Goal: Transaction & Acquisition: Purchase product/service

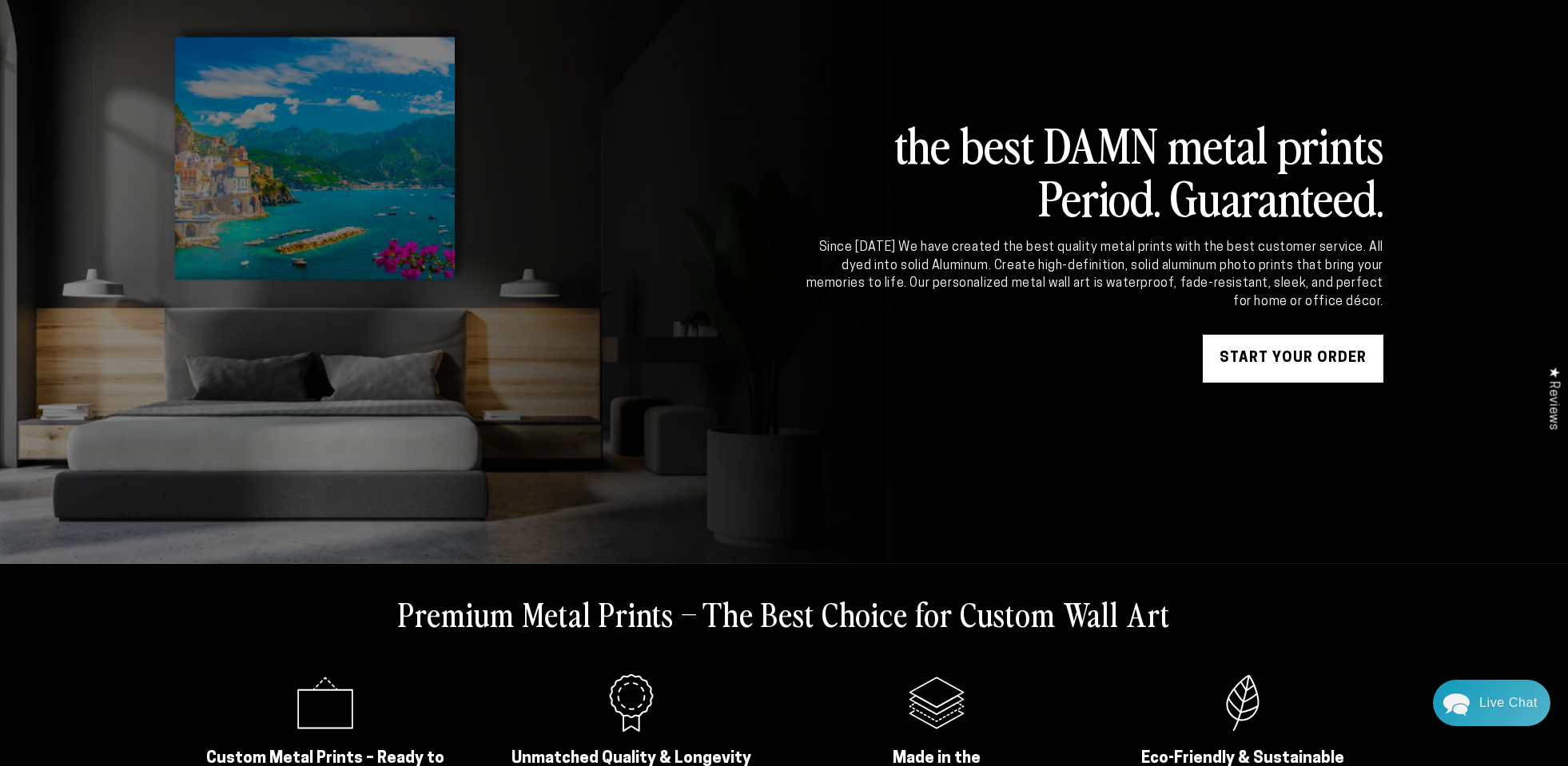
scroll to position [149, 0]
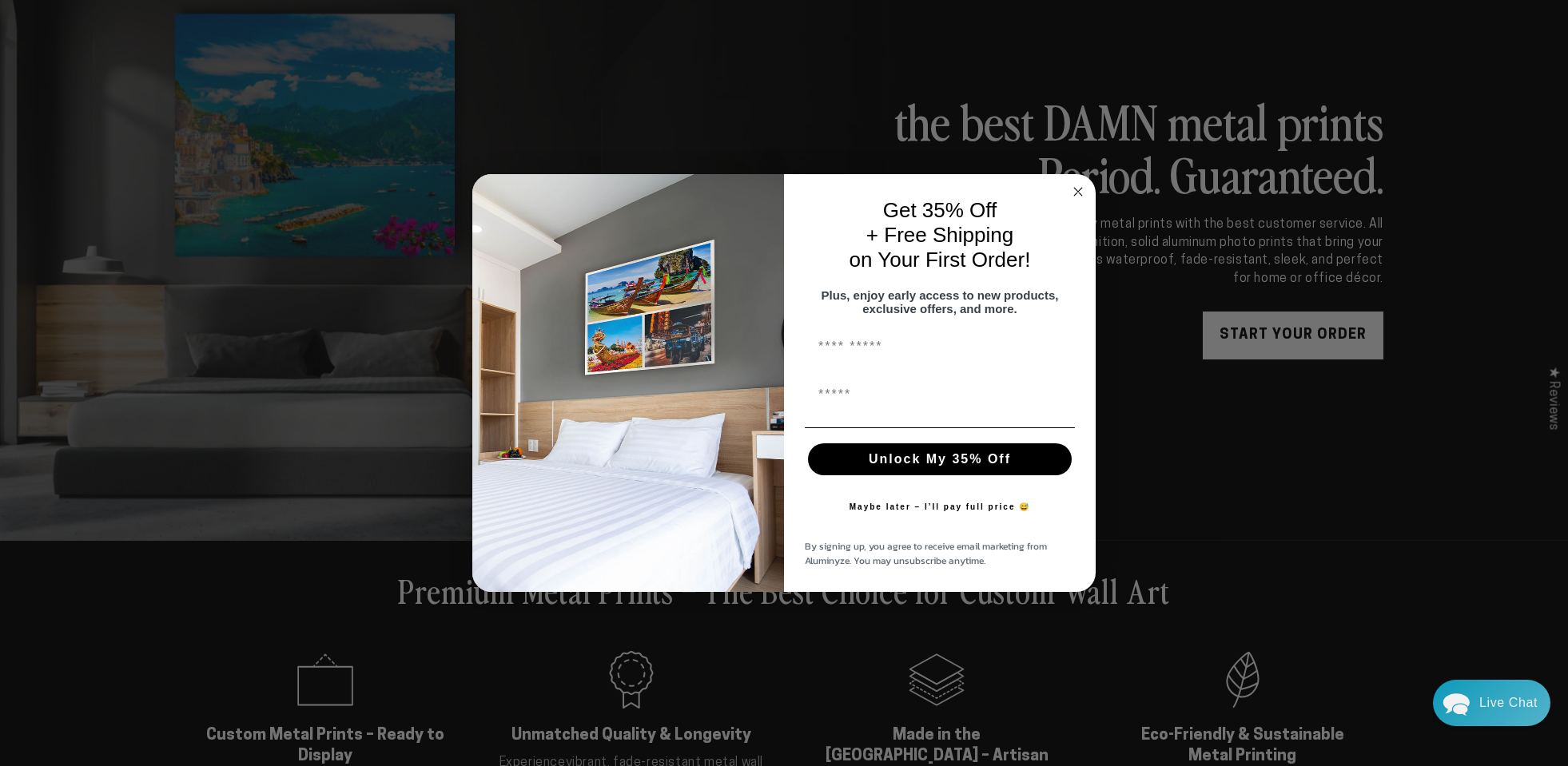
click at [915, 470] on button "Unlock My 35% Off" at bounding box center [939, 459] width 264 height 32
type input "**********"
click input "******" at bounding box center [0, 0] width 0 height 0
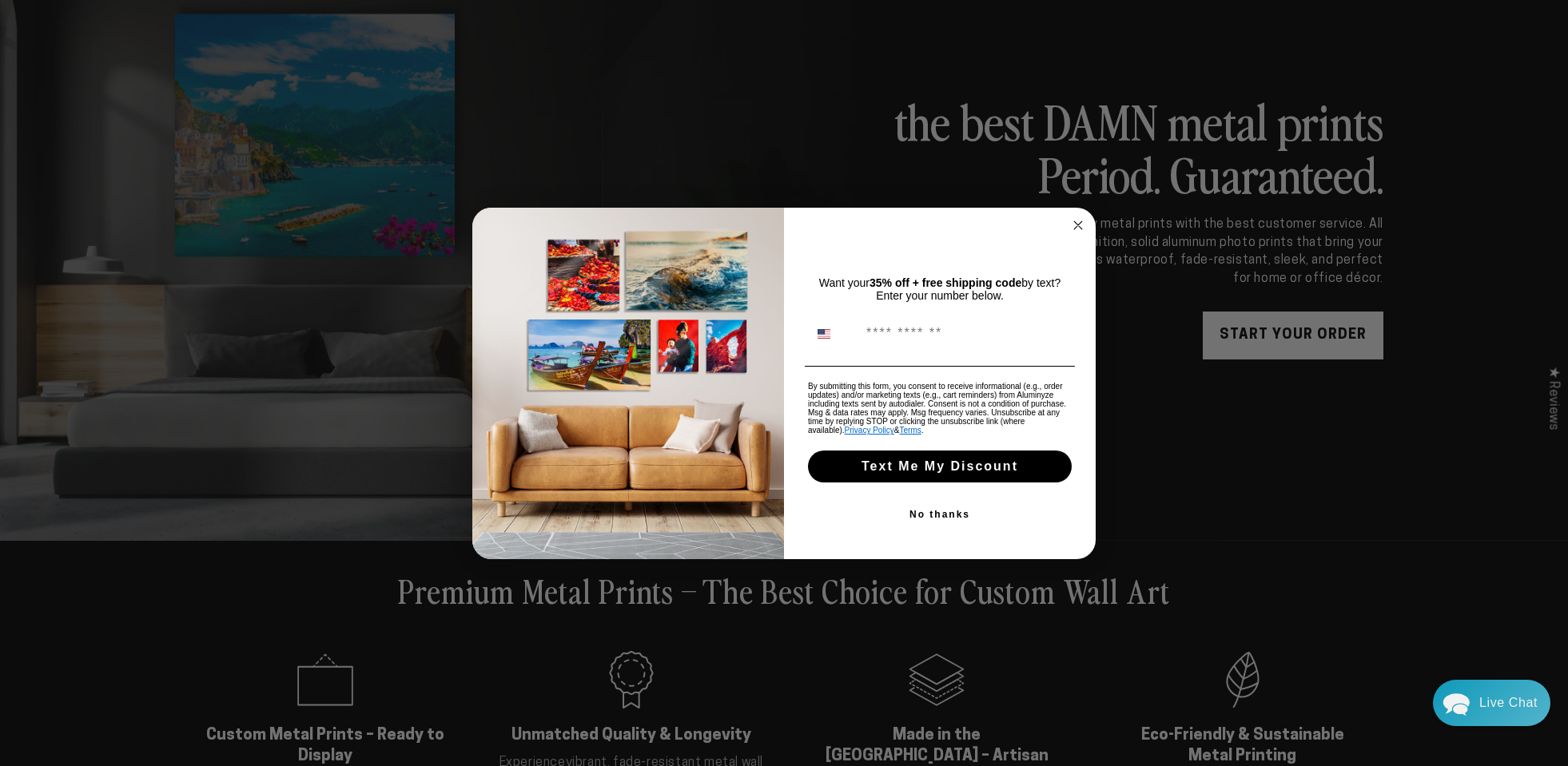
click at [870, 346] on input "Phone Number" at bounding box center [964, 334] width 213 height 31
type input "**********"
click at [888, 471] on button "Text Me My Discount" at bounding box center [939, 466] width 264 height 32
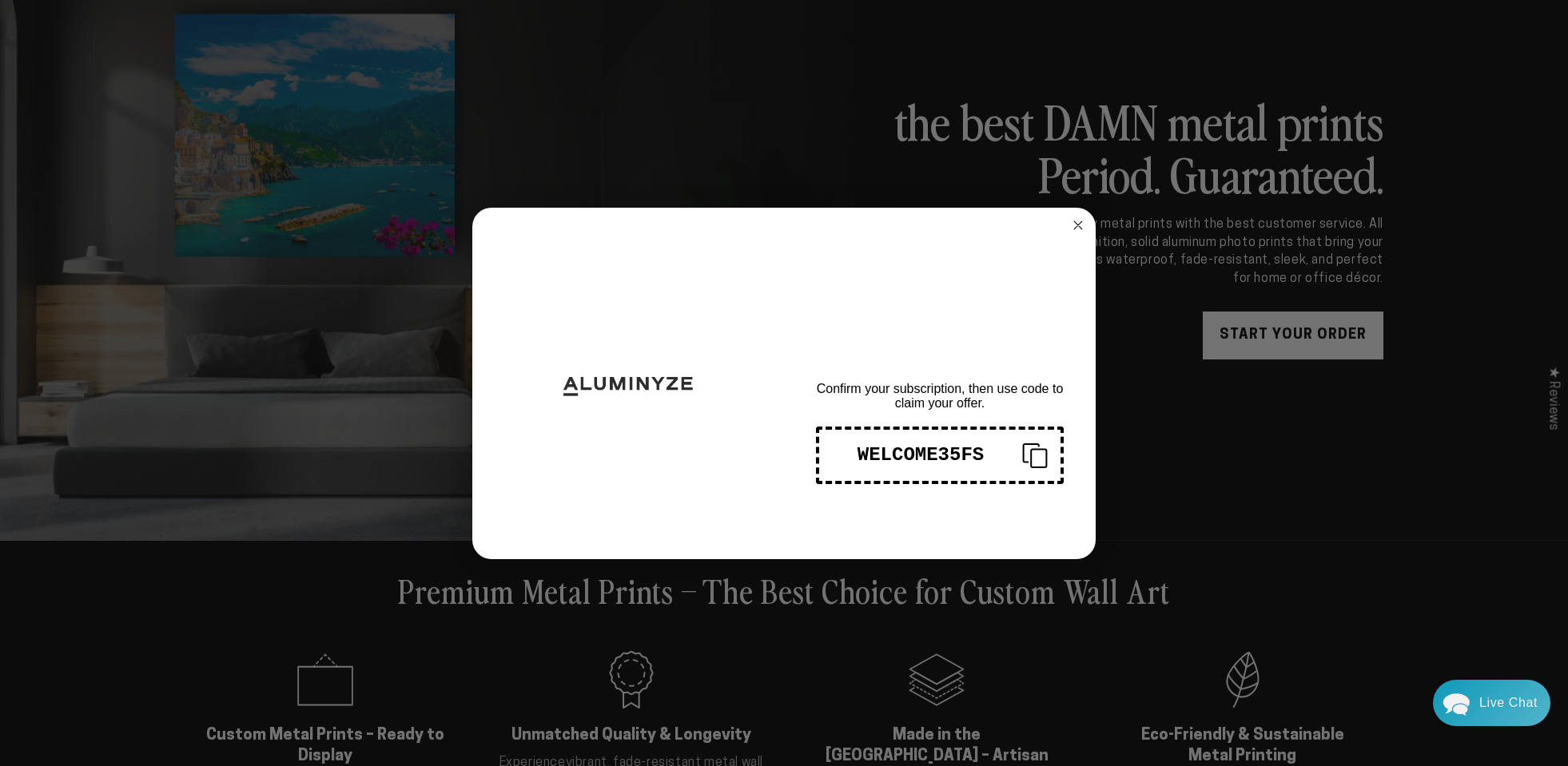
click at [894, 458] on div "WELCOME35FS" at bounding box center [920, 455] width 177 height 21
click at [1082, 218] on circle "Close dialog" at bounding box center [1078, 224] width 18 height 18
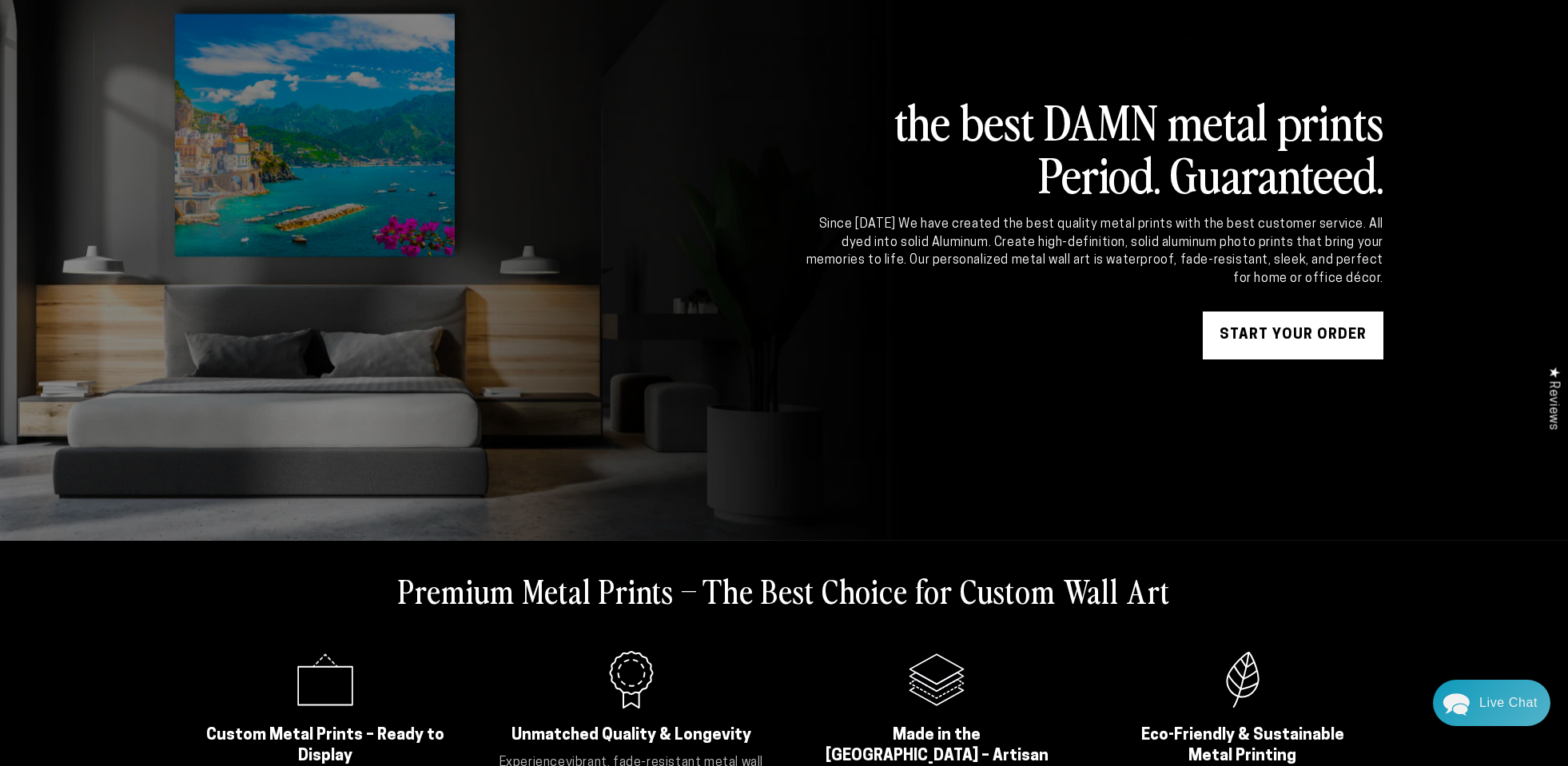
click at [1254, 339] on link "START YOUR Order" at bounding box center [1293, 336] width 181 height 48
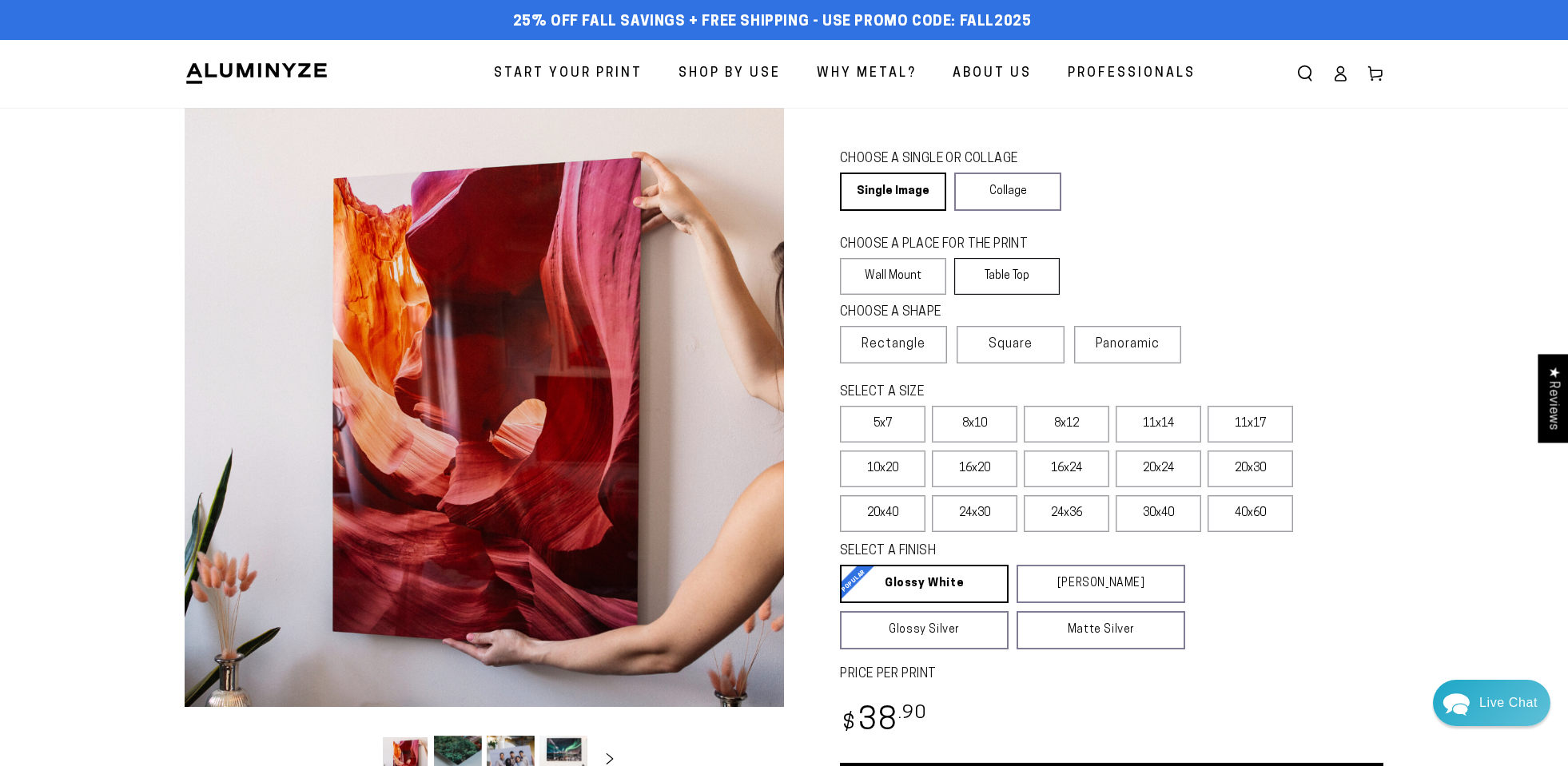
click at [1014, 275] on label "Table Top" at bounding box center [1007, 276] width 106 height 37
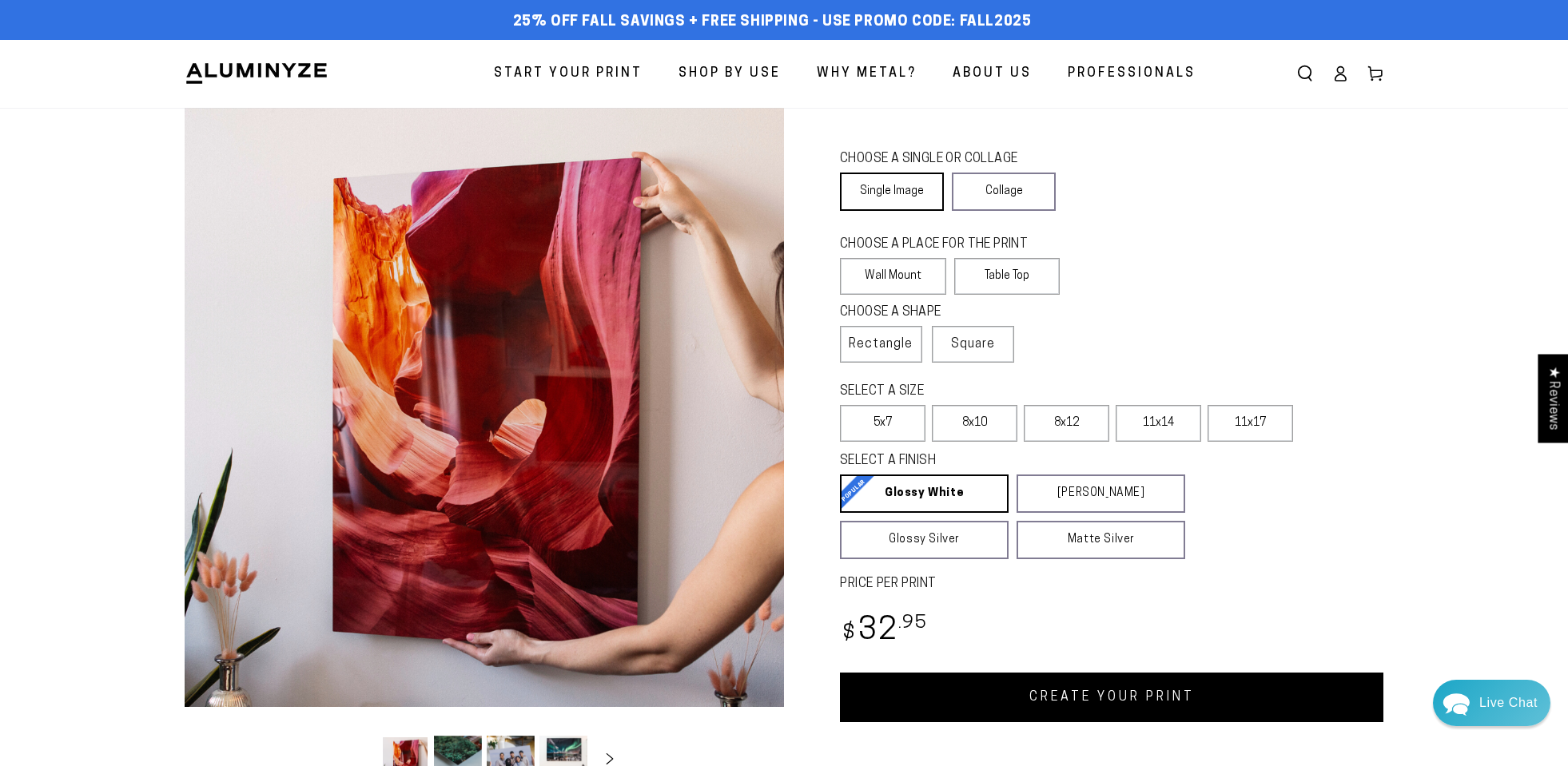
click at [880, 186] on link "Single Image" at bounding box center [892, 192] width 104 height 38
click at [577, 71] on span "Start Your Print" at bounding box center [568, 74] width 148 height 23
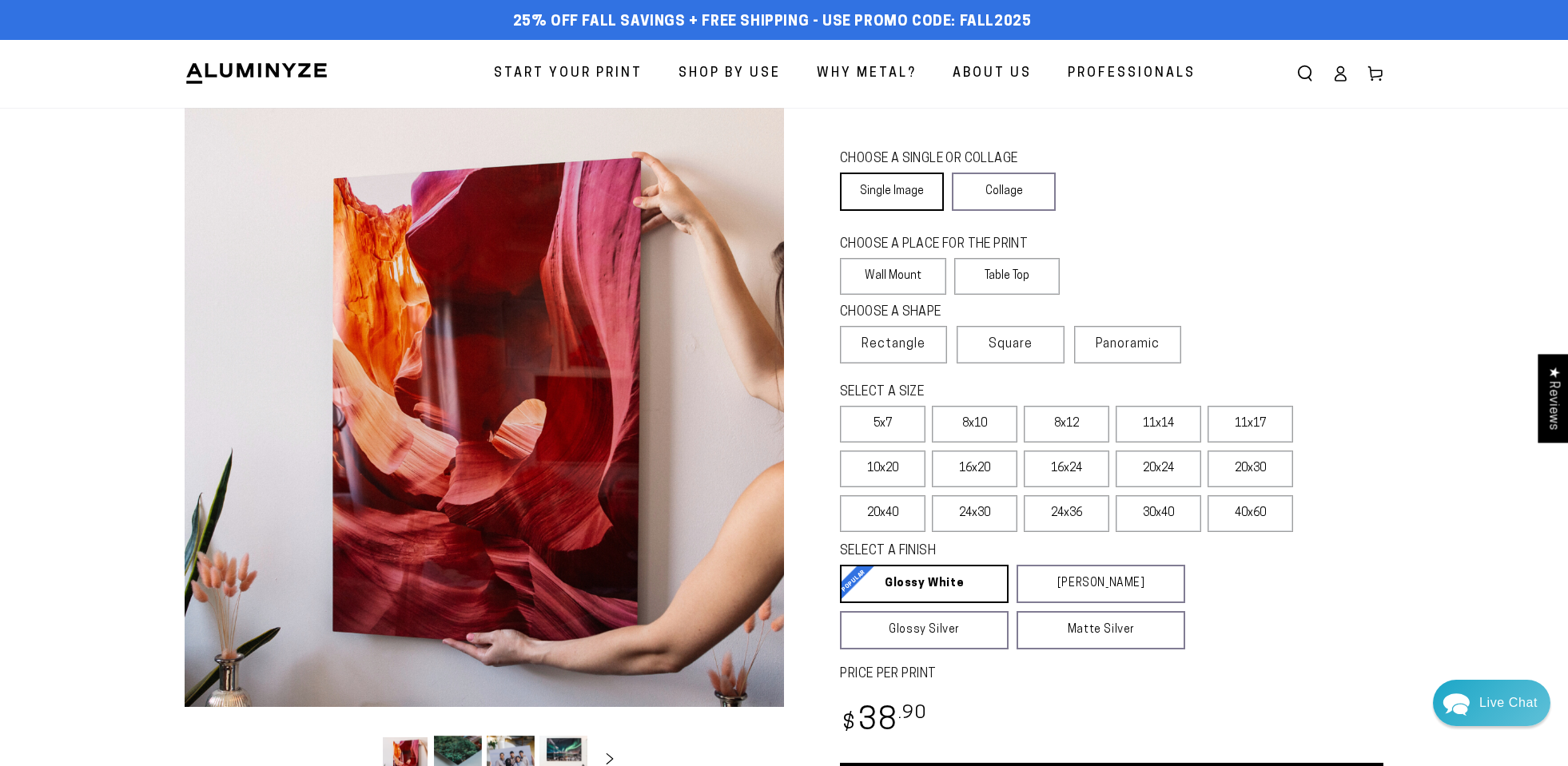
click at [889, 189] on link "Single Image" at bounding box center [892, 192] width 104 height 38
click at [1011, 268] on label "Table Top" at bounding box center [1007, 276] width 106 height 37
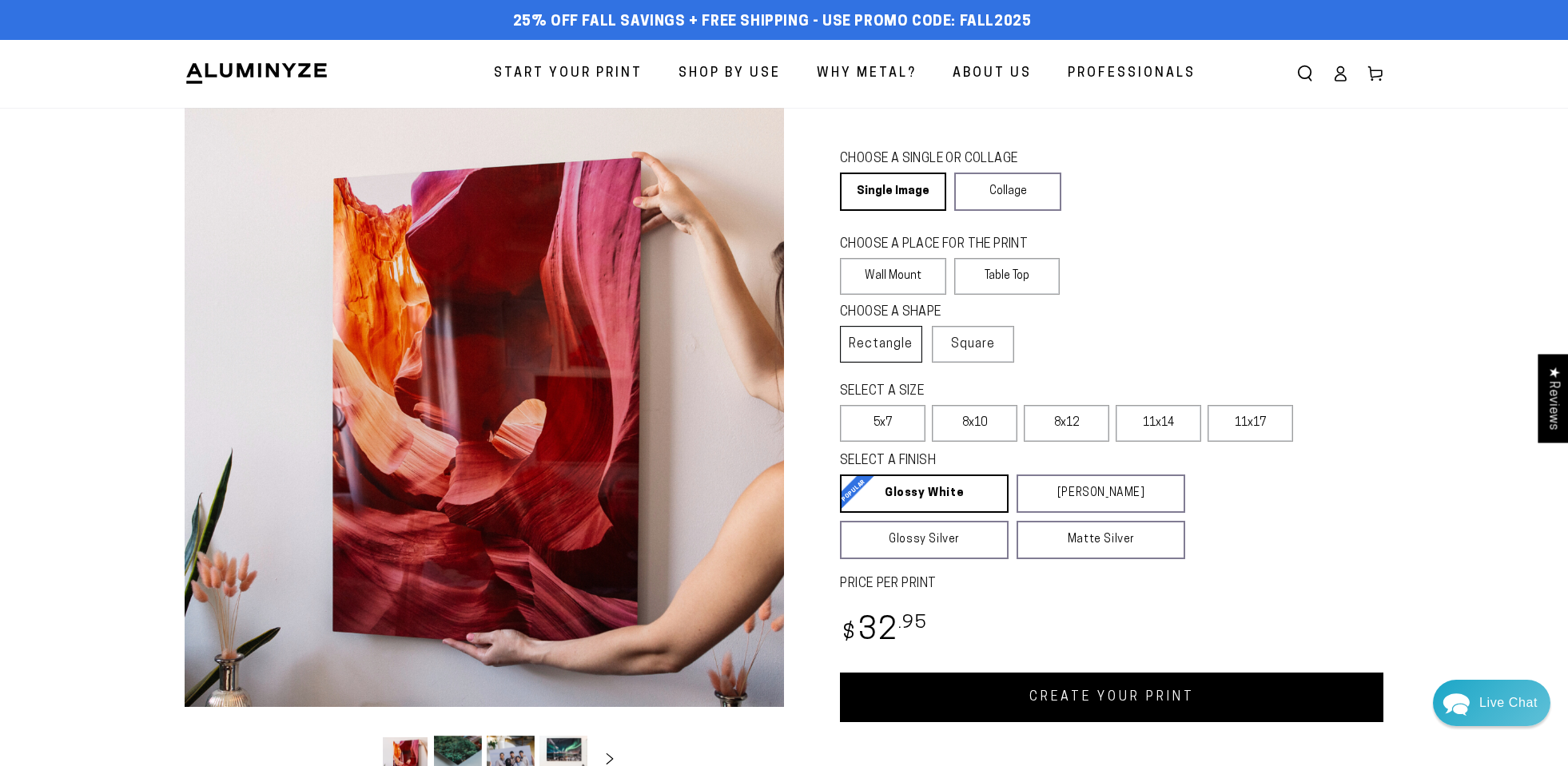
click at [912, 340] on span "Rectangle" at bounding box center [881, 345] width 64 height 19
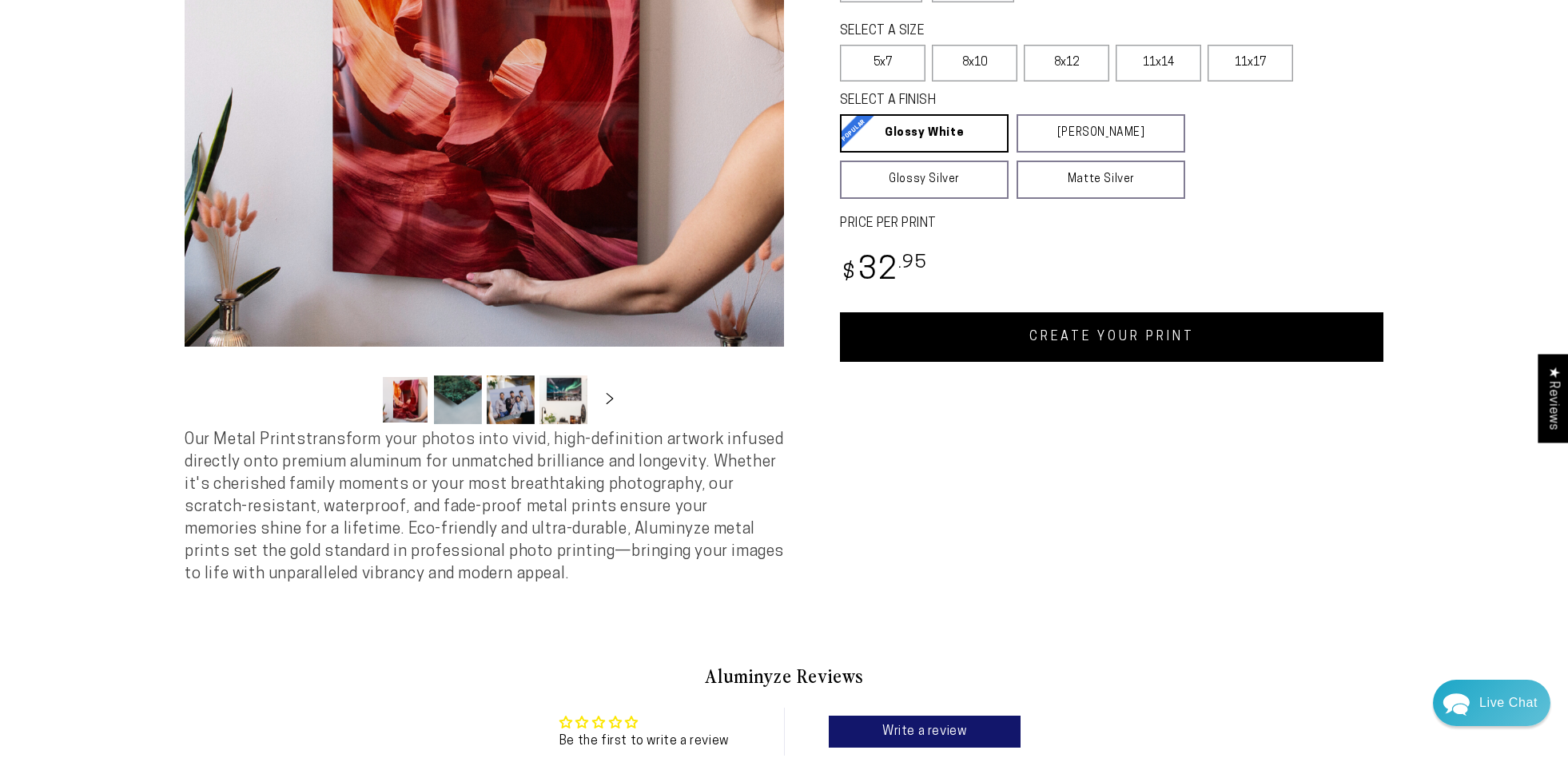
scroll to position [356, 0]
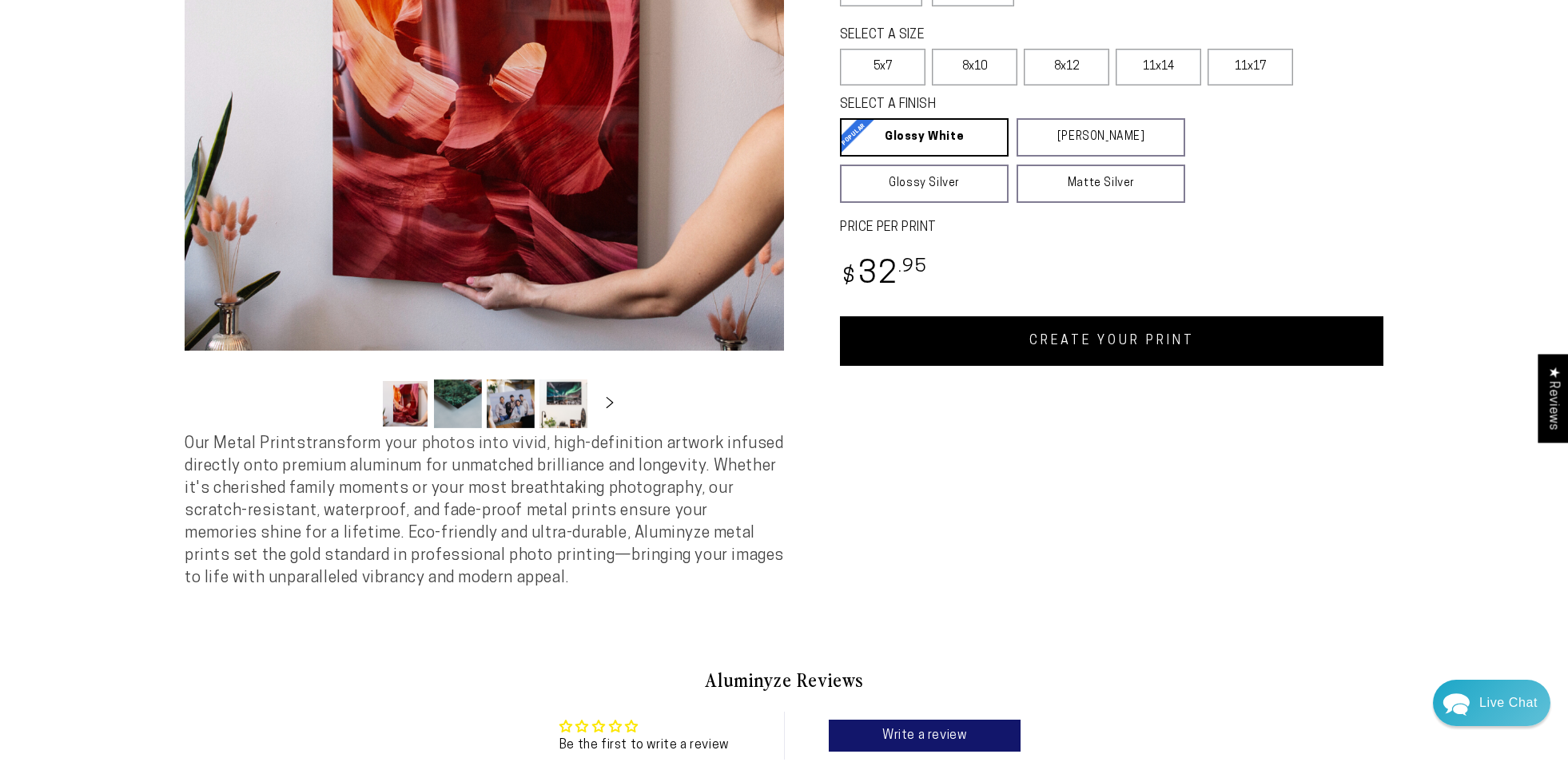
click at [982, 342] on link "CREATE YOUR PRINT" at bounding box center [1112, 341] width 544 height 49
